Goal: Task Accomplishment & Management: Complete application form

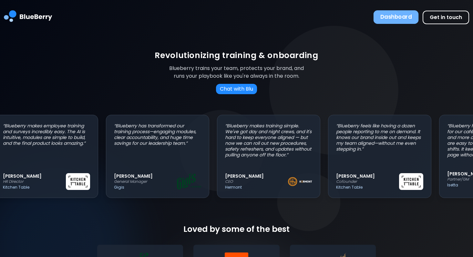
scroll to position [0, 12]
click at [384, 14] on button "Dashboard" at bounding box center [395, 17] width 45 height 14
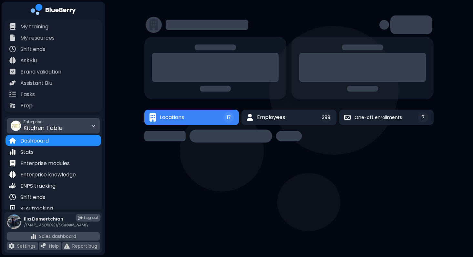
click at [45, 132] on span "Kitchen Table" at bounding box center [43, 128] width 39 height 8
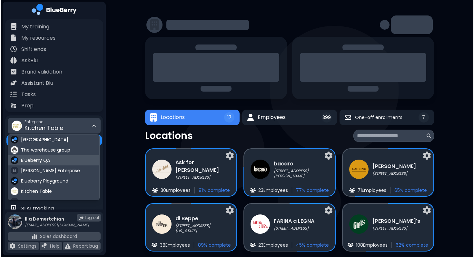
scroll to position [7, 0]
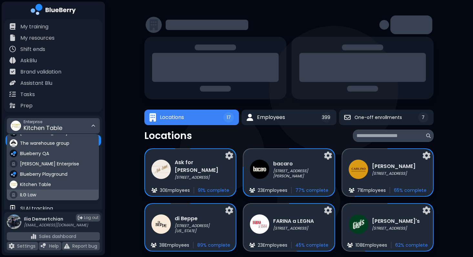
click at [37, 195] on div "ILG Law" at bounding box center [52, 195] width 91 height 10
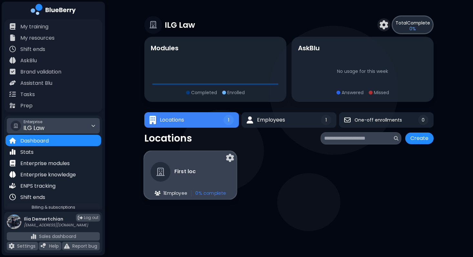
click at [173, 179] on div "First loc" at bounding box center [173, 172] width 45 height 20
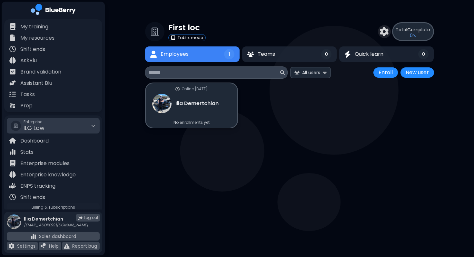
click at [46, 124] on div "Enterprise ILG Law" at bounding box center [53, 125] width 93 height 15
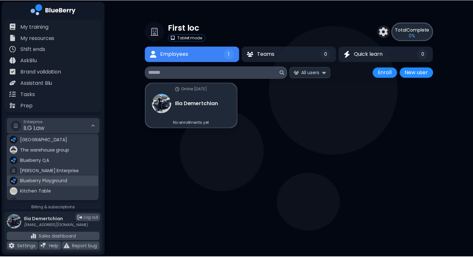
scroll to position [7, 0]
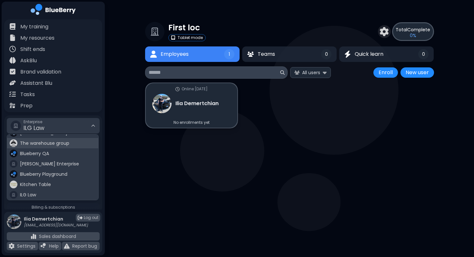
click at [45, 148] on div "The warehouse group" at bounding box center [52, 143] width 91 height 10
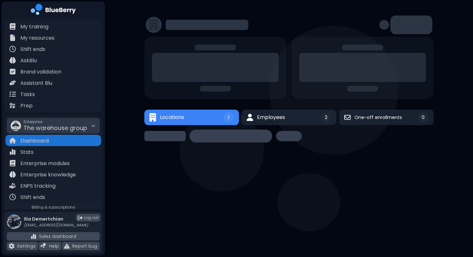
click at [48, 130] on span "The warehouse group" at bounding box center [56, 128] width 64 height 8
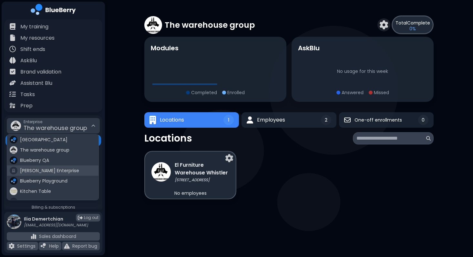
click at [42, 165] on div "[PERSON_NAME] Enterprise" at bounding box center [52, 170] width 91 height 10
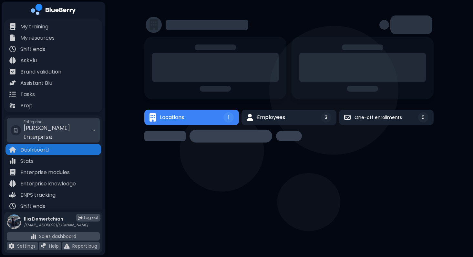
click at [65, 119] on div "Enterprise [PERSON_NAME] Enterprise" at bounding box center [53, 130] width 93 height 25
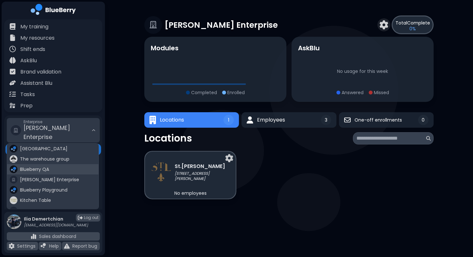
click at [51, 164] on div "Blueberry QA" at bounding box center [52, 169] width 91 height 10
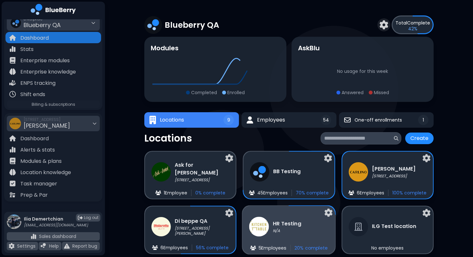
scroll to position [67, 0]
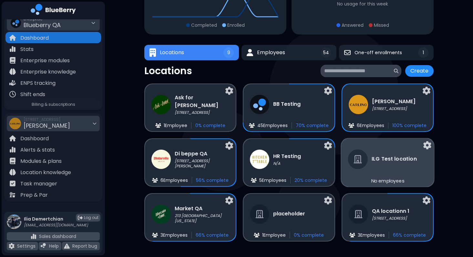
click at [377, 163] on h3 "ILG Test location" at bounding box center [393, 159] width 45 height 8
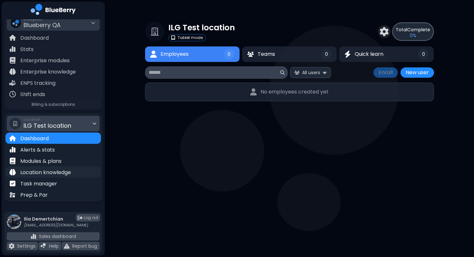
click at [67, 173] on p "Location knowledge" at bounding box center [45, 173] width 51 height 8
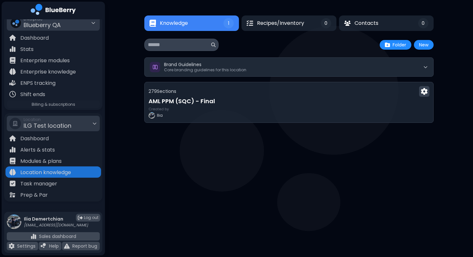
click at [265, 126] on div at bounding box center [288, 132] width 289 height 46
click at [272, 113] on div "Created by [PERSON_NAME]" at bounding box center [289, 113] width 284 height 12
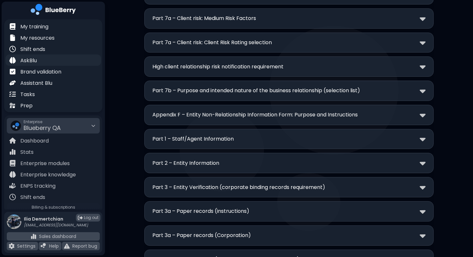
click at [68, 58] on div "AskBlu" at bounding box center [52, 60] width 95 height 11
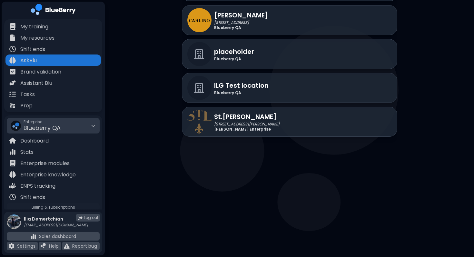
scroll to position [430, 0]
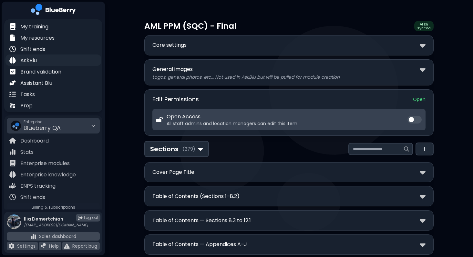
click at [40, 59] on div "AskBlu" at bounding box center [52, 60] width 95 height 11
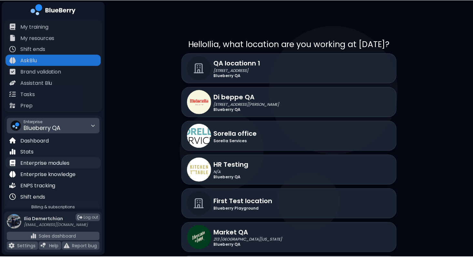
scroll to position [103, 0]
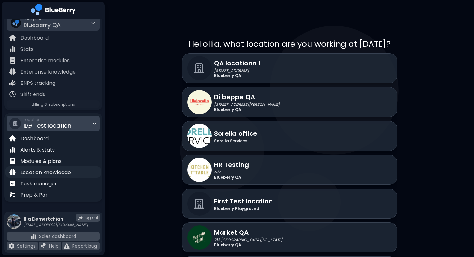
click at [55, 170] on p "Location knowledge" at bounding box center [45, 173] width 51 height 8
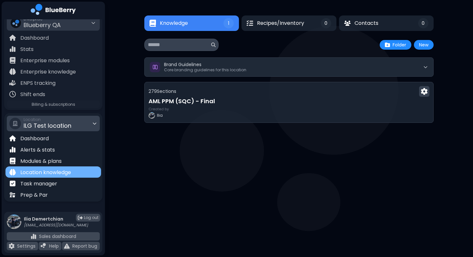
click at [55, 170] on p "Location knowledge" at bounding box center [45, 173] width 51 height 8
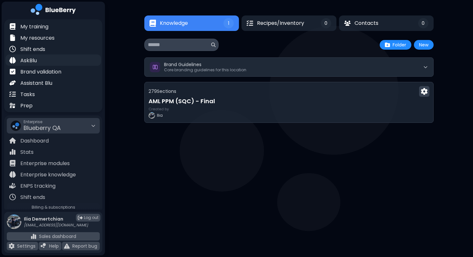
click at [27, 60] on p "AskBlu" at bounding box center [28, 61] width 16 height 8
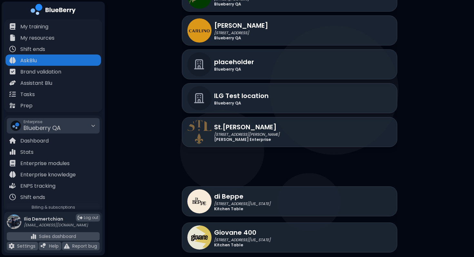
scroll to position [416, 0]
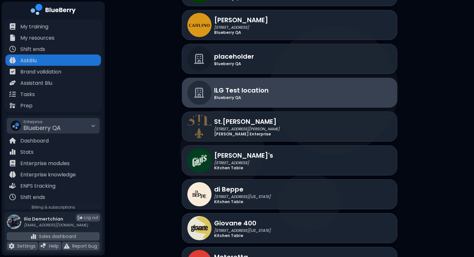
click at [281, 82] on div "ILG Test location [GEOGRAPHIC_DATA]" at bounding box center [289, 93] width 215 height 30
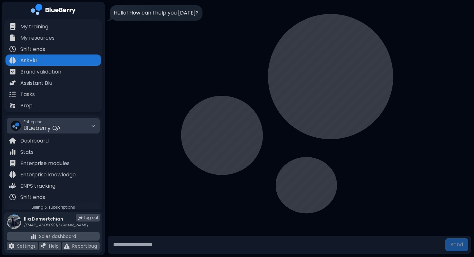
click at [188, 118] on div "Hello! How can I help you [DATE]?" at bounding box center [289, 117] width 369 height 234
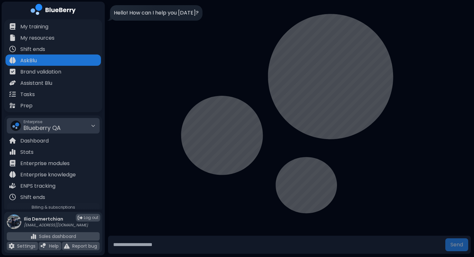
click at [166, 245] on input "text" at bounding box center [277, 244] width 332 height 13
type input "**********"
click at [445, 238] on button "Send" at bounding box center [456, 244] width 23 height 13
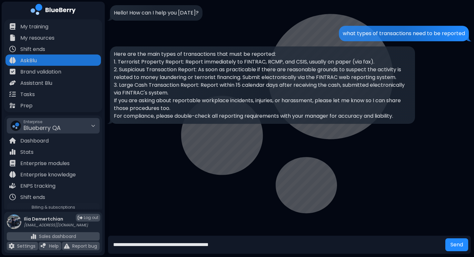
type input "**********"
click at [445, 238] on button "Send" at bounding box center [456, 244] width 23 height 13
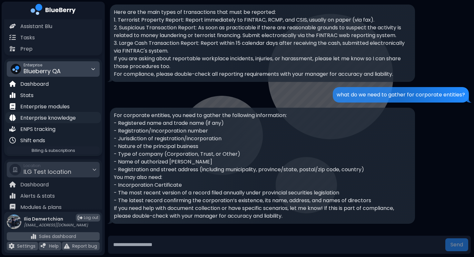
scroll to position [54, 0]
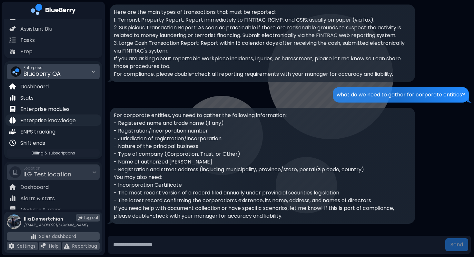
click at [49, 75] on span "Blueberry QA" at bounding box center [42, 74] width 37 height 8
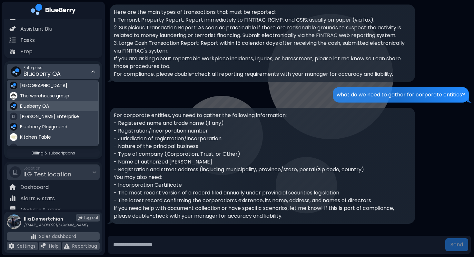
scroll to position [7, 0]
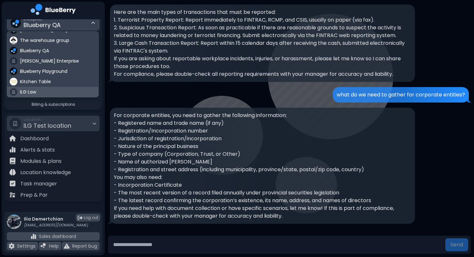
click at [31, 93] on span "ILG Law" at bounding box center [28, 92] width 16 height 6
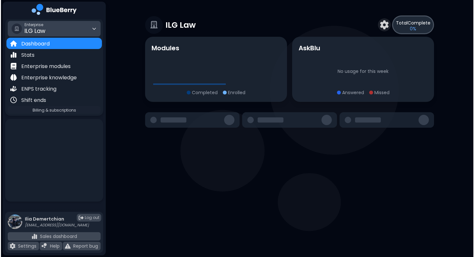
scroll to position [92, 0]
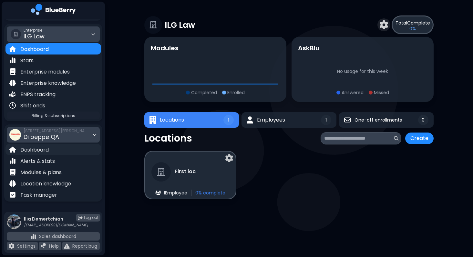
click at [46, 150] on p "Dashboard" at bounding box center [34, 150] width 28 height 8
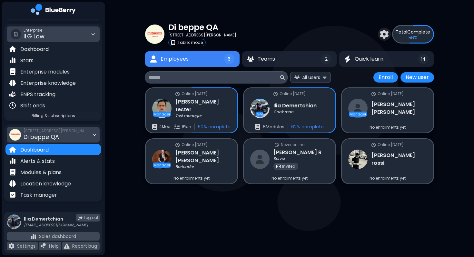
click at [55, 132] on span "[STREET_ADDRESS][PERSON_NAME]" at bounding box center [56, 130] width 65 height 5
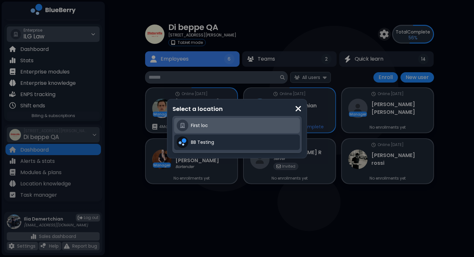
click at [215, 125] on div "First loc" at bounding box center [244, 126] width 106 height 8
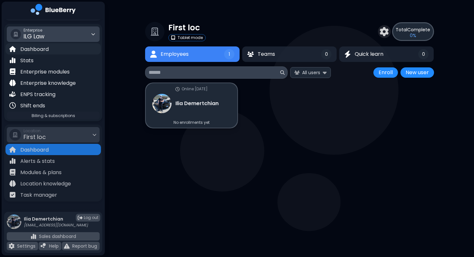
click at [46, 52] on p "Dashboard" at bounding box center [34, 49] width 28 height 8
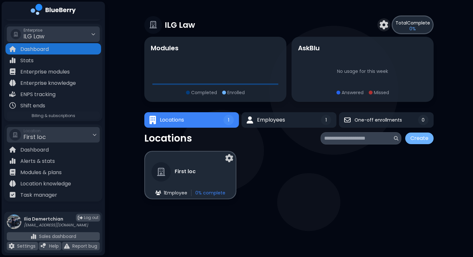
click at [418, 140] on button "Create" at bounding box center [419, 139] width 28 height 12
select select "**********"
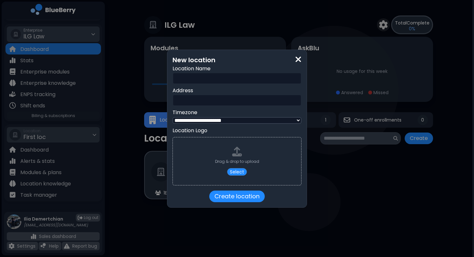
click at [197, 77] on input "text" at bounding box center [237, 79] width 129 height 12
click at [115, 154] on div "**********" at bounding box center [237, 128] width 474 height 257
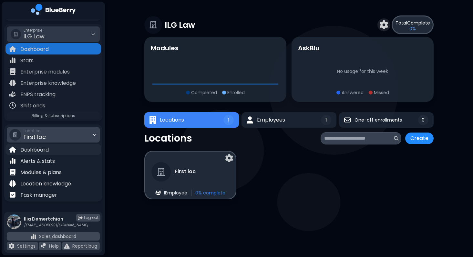
click at [26, 150] on p "Dashboard" at bounding box center [34, 150] width 28 height 8
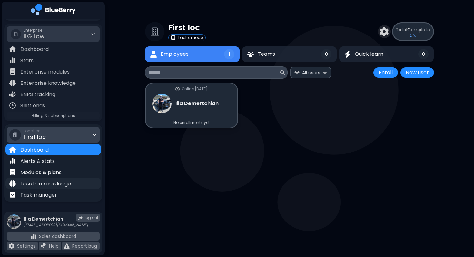
click at [73, 179] on div "Location knowledge" at bounding box center [52, 183] width 95 height 11
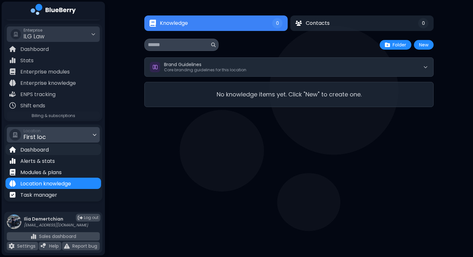
click at [47, 153] on p "Dashboard" at bounding box center [34, 150] width 28 height 8
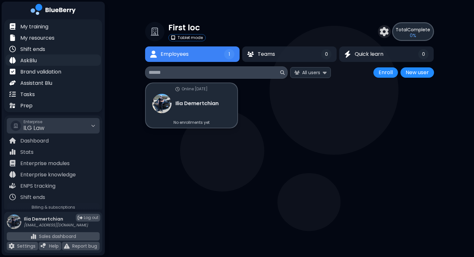
click at [83, 56] on div "AskBlu" at bounding box center [52, 60] width 95 height 11
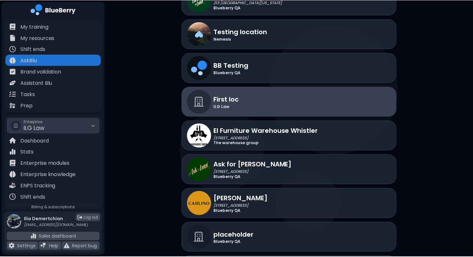
scroll to position [240, 0]
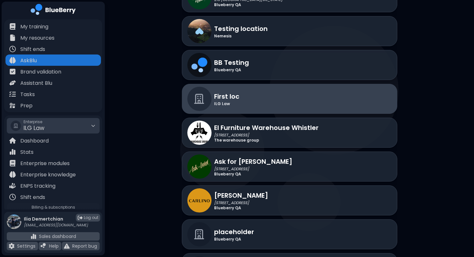
click at [235, 98] on p "First loc" at bounding box center [226, 97] width 25 height 10
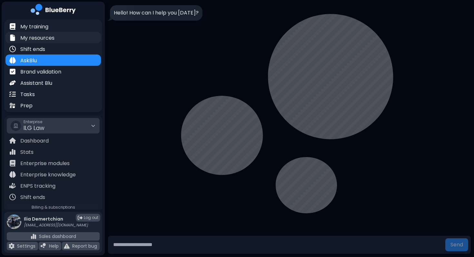
click at [61, 36] on div "My resources" at bounding box center [52, 37] width 95 height 11
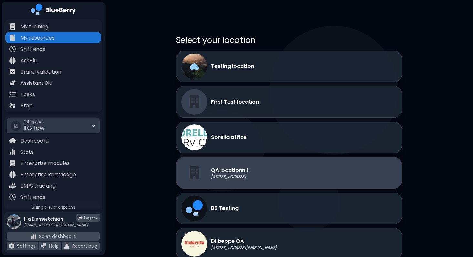
scroll to position [39, 0]
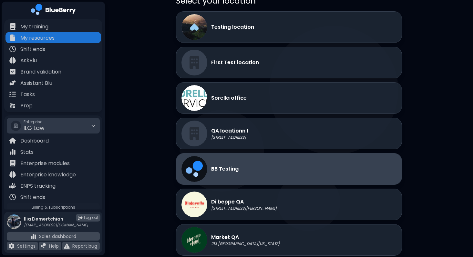
click at [311, 173] on div "BB Testing" at bounding box center [289, 169] width 226 height 32
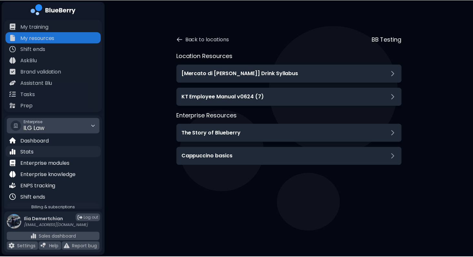
scroll to position [92, 0]
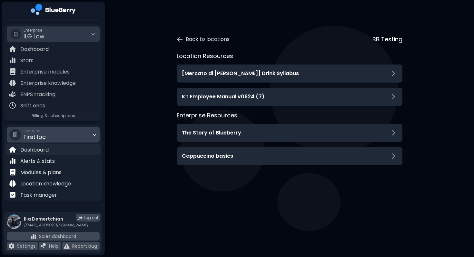
click at [51, 150] on div "Dashboard" at bounding box center [52, 149] width 95 height 11
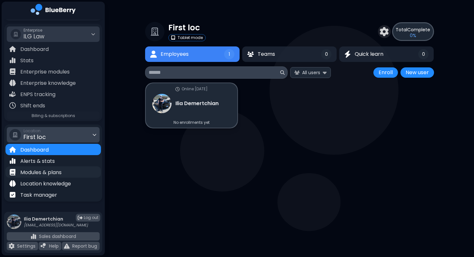
click at [53, 175] on p "Modules & plans" at bounding box center [40, 173] width 41 height 8
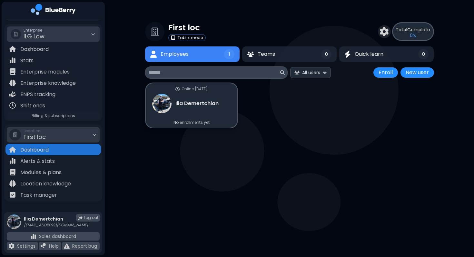
click at [27, 31] on span "Enterprise" at bounding box center [34, 30] width 21 height 5
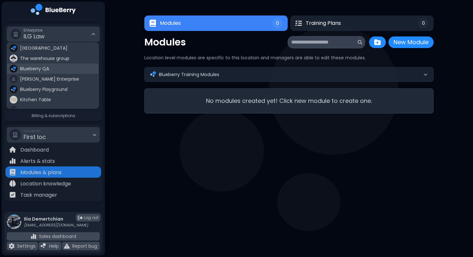
click at [43, 68] on span "Blueberry QA" at bounding box center [34, 69] width 29 height 6
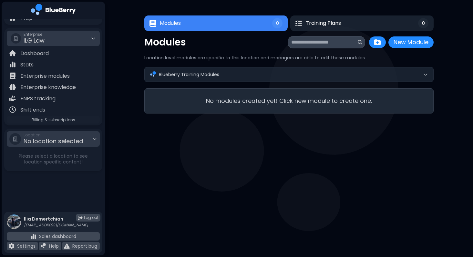
scroll to position [87, 0]
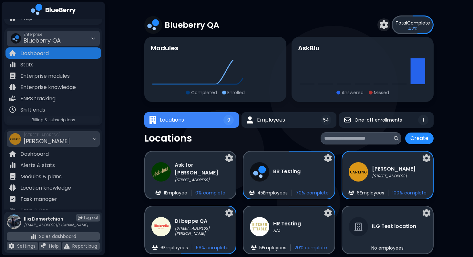
scroll to position [67, 0]
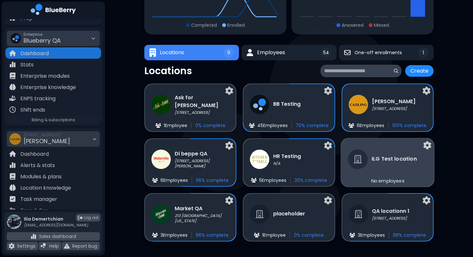
click at [405, 163] on h3 "ILG Test location" at bounding box center [393, 159] width 45 height 8
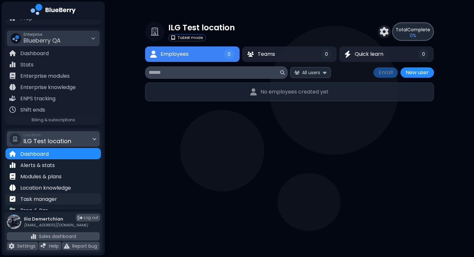
click at [55, 194] on div "Task manager" at bounding box center [52, 198] width 95 height 11
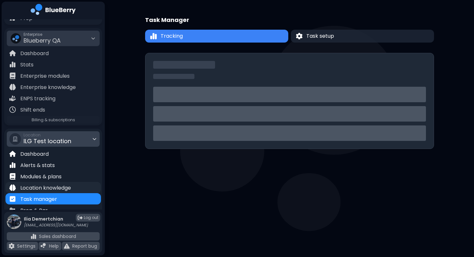
click at [60, 189] on p "Location knowledge" at bounding box center [45, 188] width 51 height 8
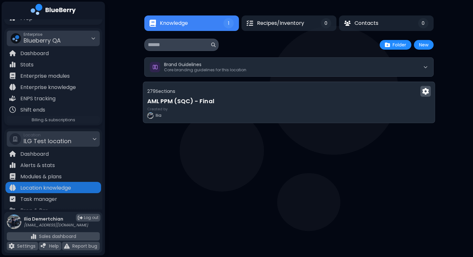
click at [427, 91] on img at bounding box center [425, 91] width 6 height 7
click at [335, 186] on div at bounding box center [253, 184] width 211 height 9
click at [294, 100] on h3 "AML PPM (SQC) - Final" at bounding box center [289, 101] width 284 height 9
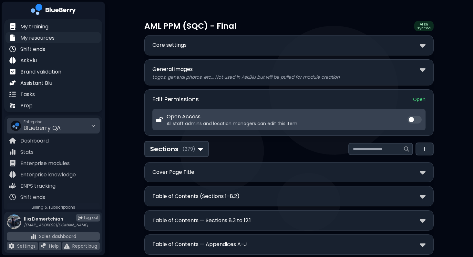
click at [40, 38] on p "My resources" at bounding box center [37, 38] width 34 height 8
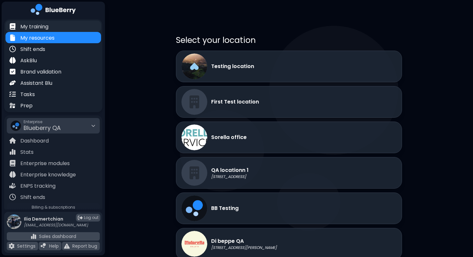
click at [51, 31] on div "My training" at bounding box center [52, 26] width 95 height 11
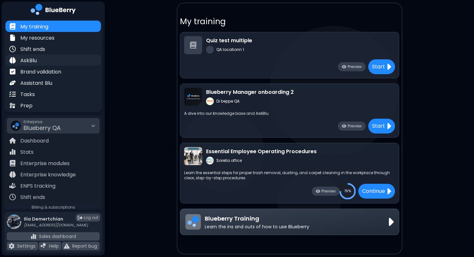
click at [40, 62] on div "AskBlu" at bounding box center [52, 60] width 95 height 11
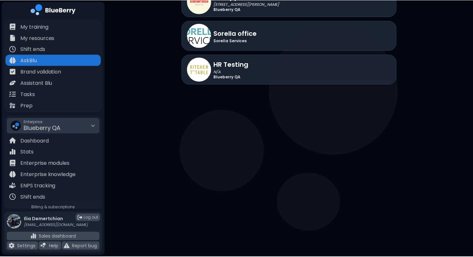
scroll to position [101, 0]
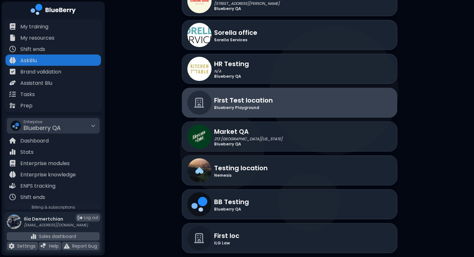
click at [236, 109] on p "Blueberry Playground" at bounding box center [243, 107] width 59 height 5
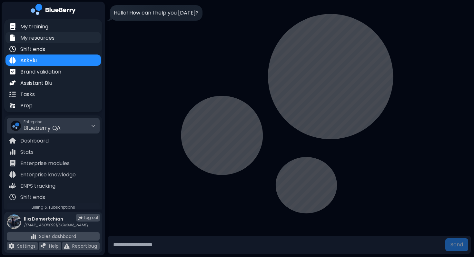
click at [64, 39] on div "My resources" at bounding box center [52, 37] width 95 height 11
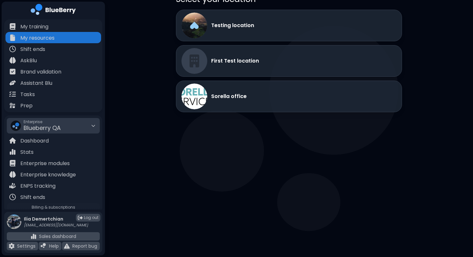
scroll to position [50, 0]
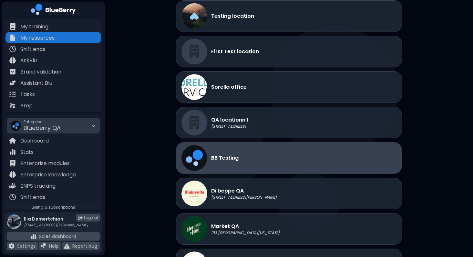
click at [259, 157] on div "BB Testing" at bounding box center [289, 158] width 226 height 32
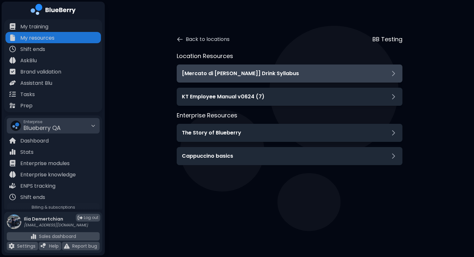
click at [278, 76] on div "[Mercato di Luigi] Drink Syllabus" at bounding box center [289, 74] width 215 height 8
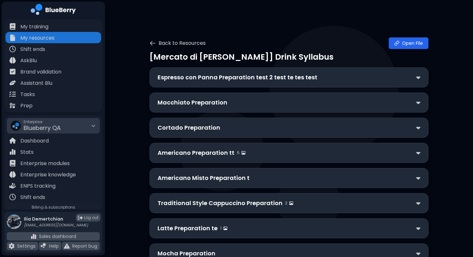
scroll to position [80, 0]
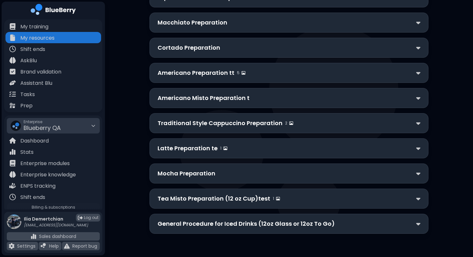
click at [259, 119] on p "Traditional Style Cappuccino Preparation" at bounding box center [219, 123] width 125 height 9
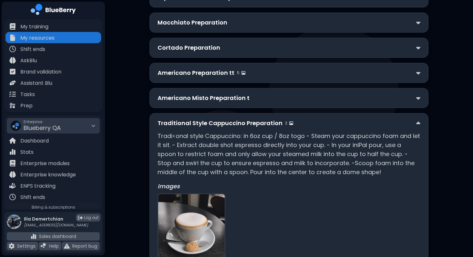
click at [259, 119] on p "Traditional Style Cappuccino Preparation" at bounding box center [219, 123] width 125 height 9
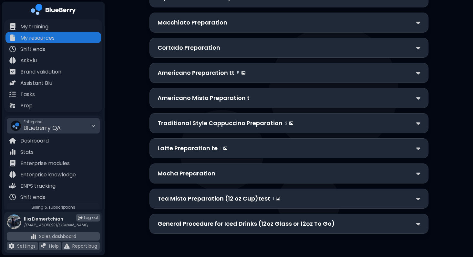
click at [271, 87] on div "[Mercato di Luigi] Drink Syllabus Espresso con Panna Preparation test 2 test te…" at bounding box center [288, 103] width 279 height 262
click at [253, 101] on div "Americano Misto Preparation t" at bounding box center [288, 98] width 263 height 9
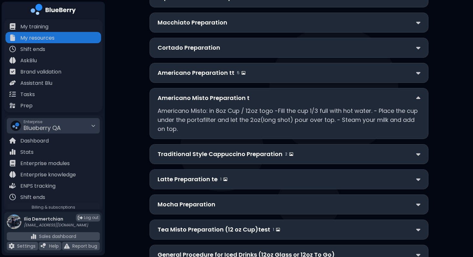
click at [253, 101] on div "Americano Misto Preparation t" at bounding box center [288, 98] width 263 height 9
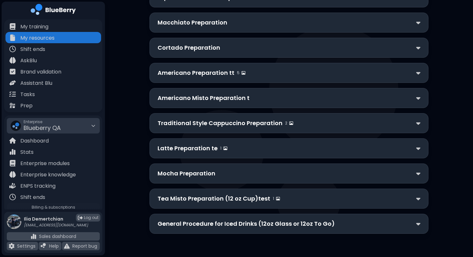
scroll to position [0, 0]
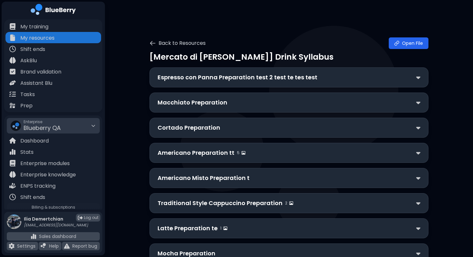
click at [187, 103] on p "Macchiato Preparation" at bounding box center [192, 102] width 70 height 9
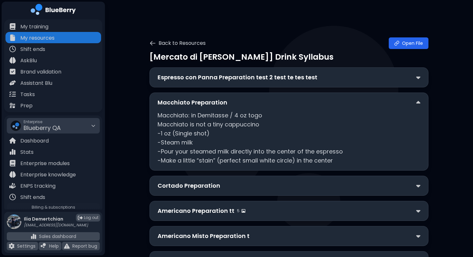
click at [187, 103] on p "Macchiato Preparation" at bounding box center [192, 102] width 70 height 9
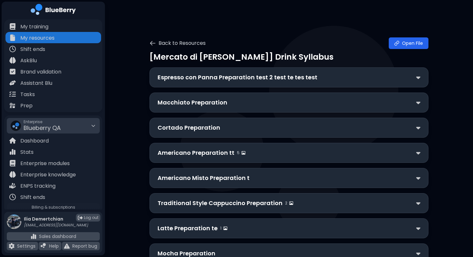
click at [210, 96] on div "Macchiato Preparation" at bounding box center [288, 103] width 279 height 20
click at [199, 103] on p "Macchiato Preparation" at bounding box center [192, 102] width 70 height 9
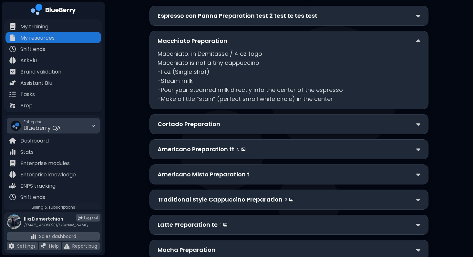
scroll to position [80, 0]
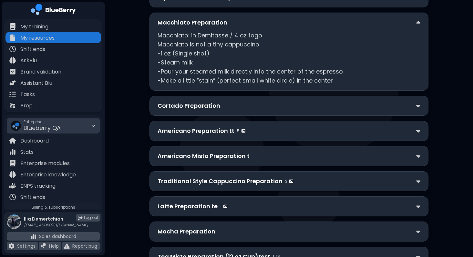
click at [192, 109] on p "Cortado Preparation" at bounding box center [188, 105] width 63 height 9
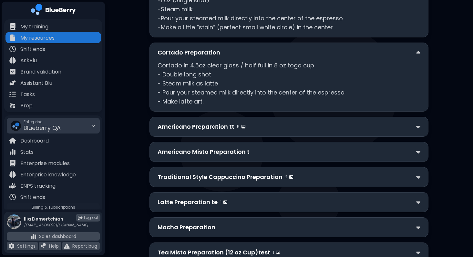
scroll to position [144, 0]
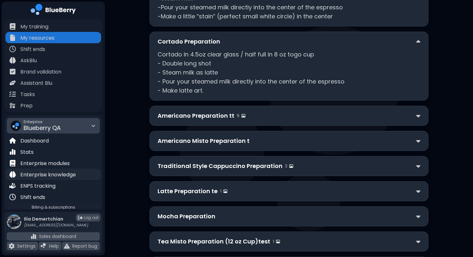
click at [54, 176] on p "Enterprise knowledge" at bounding box center [47, 175] width 55 height 8
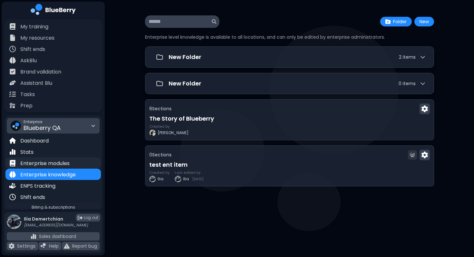
click at [56, 167] on p "Enterprise modules" at bounding box center [44, 164] width 49 height 8
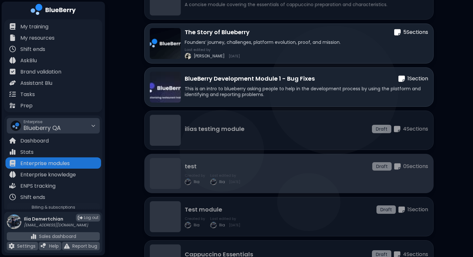
scroll to position [156, 0]
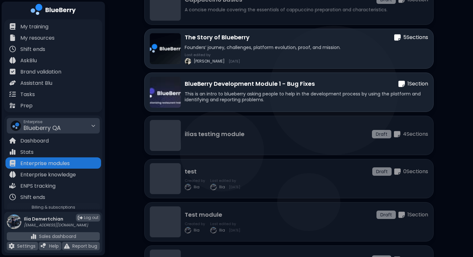
click at [49, 125] on span "Blueberry QA" at bounding box center [42, 128] width 37 height 8
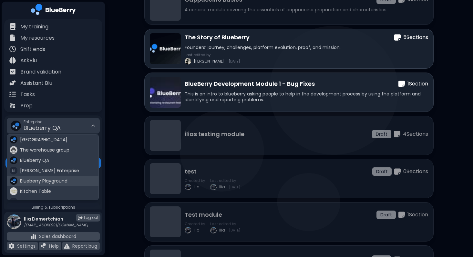
scroll to position [7, 0]
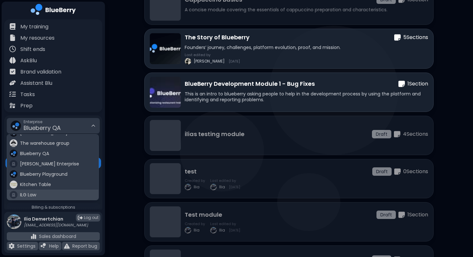
click at [52, 194] on div "ILG Law" at bounding box center [52, 195] width 91 height 10
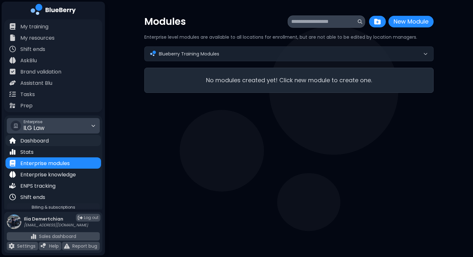
click at [49, 143] on div "Dashboard" at bounding box center [52, 140] width 95 height 11
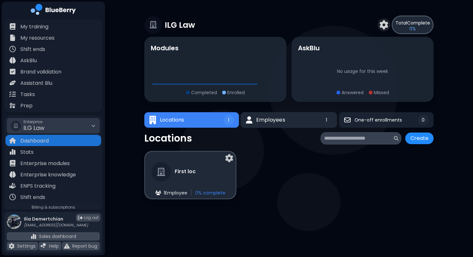
click at [260, 119] on span "Employees" at bounding box center [270, 120] width 29 height 8
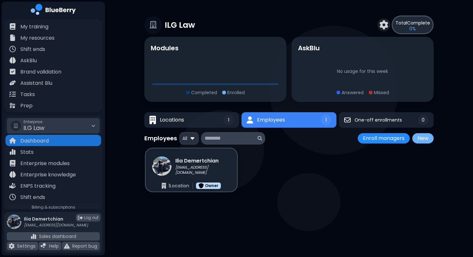
click at [420, 135] on button "New" at bounding box center [422, 138] width 21 height 10
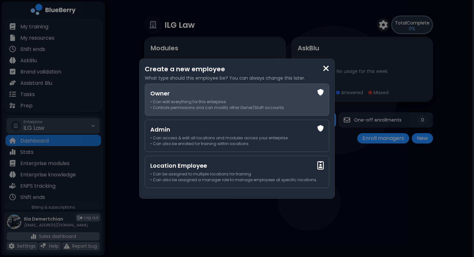
click at [297, 99] on div "Owner • Can edit everything for this enterprise • Controls permissions and can …" at bounding box center [237, 99] width 174 height 21
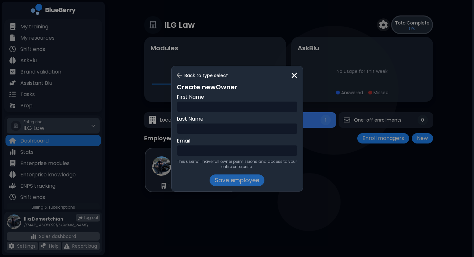
click at [206, 109] on input "text" at bounding box center [237, 107] width 121 height 12
type input "*******"
type input "*****"
type input "*"
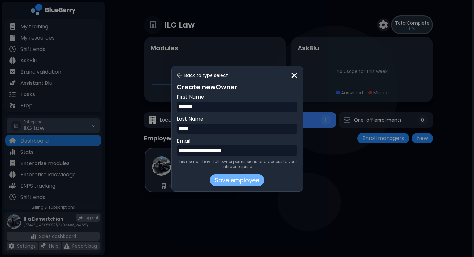
type input "**********"
click at [223, 178] on button "Save employee" at bounding box center [237, 181] width 55 height 12
